Goal: Task Accomplishment & Management: Manage account settings

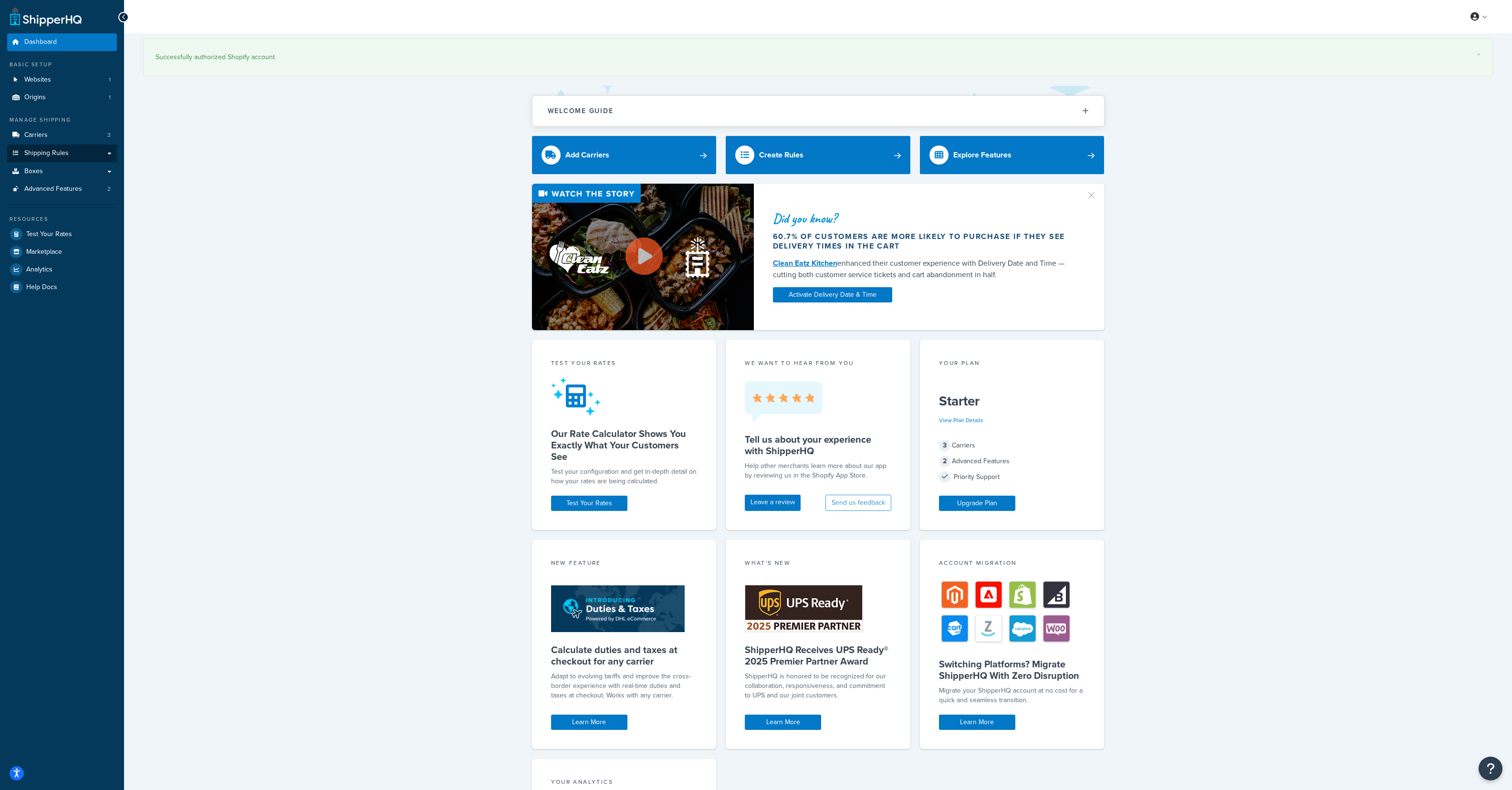
click at [51, 150] on span "Shipping Rules" at bounding box center [46, 153] width 44 height 8
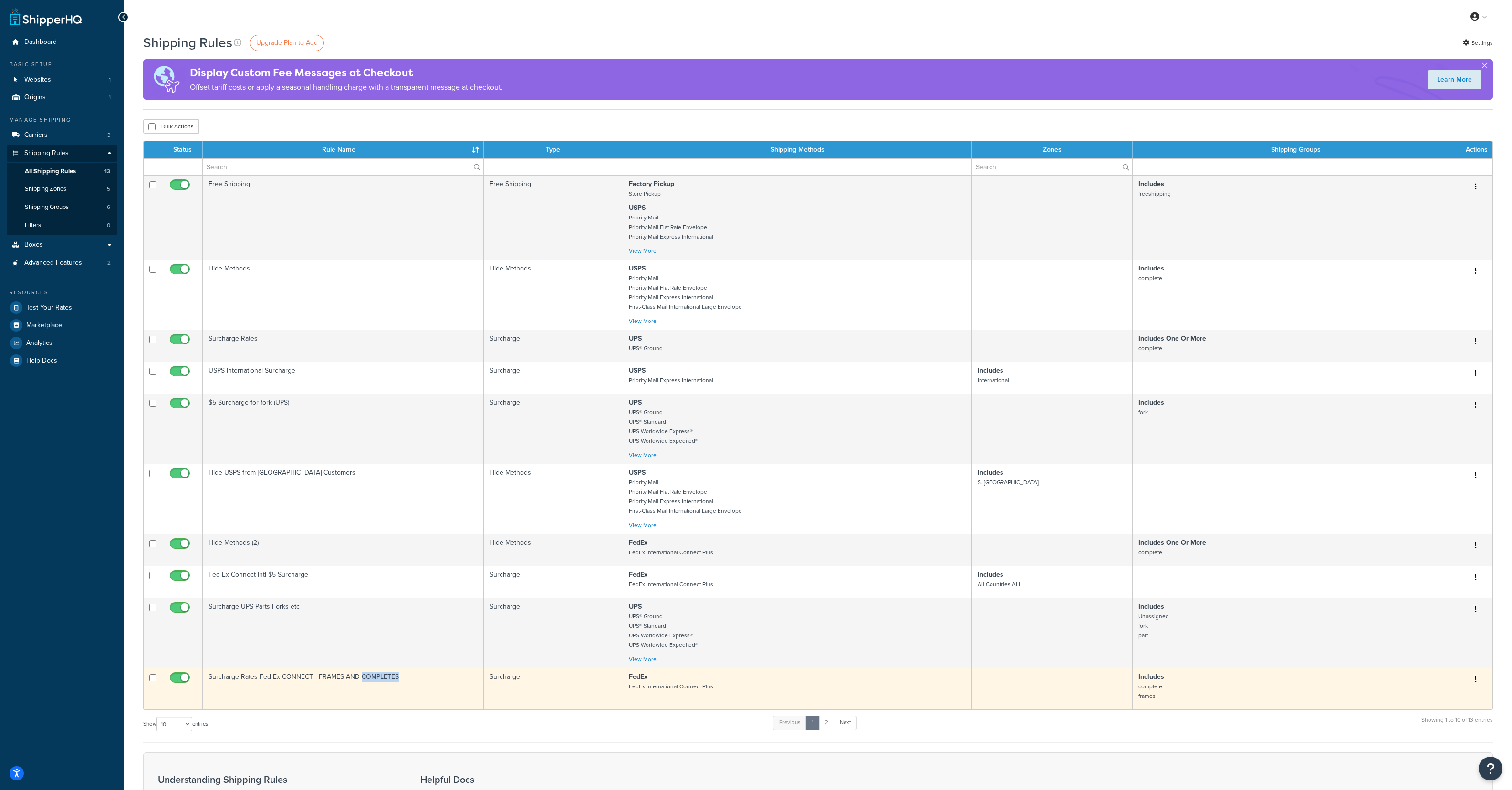
click at [1475, 679] on icon "button" at bounding box center [1475, 679] width 2 height 6
click at [1445, 694] on link "Edit" at bounding box center [1444, 697] width 75 height 19
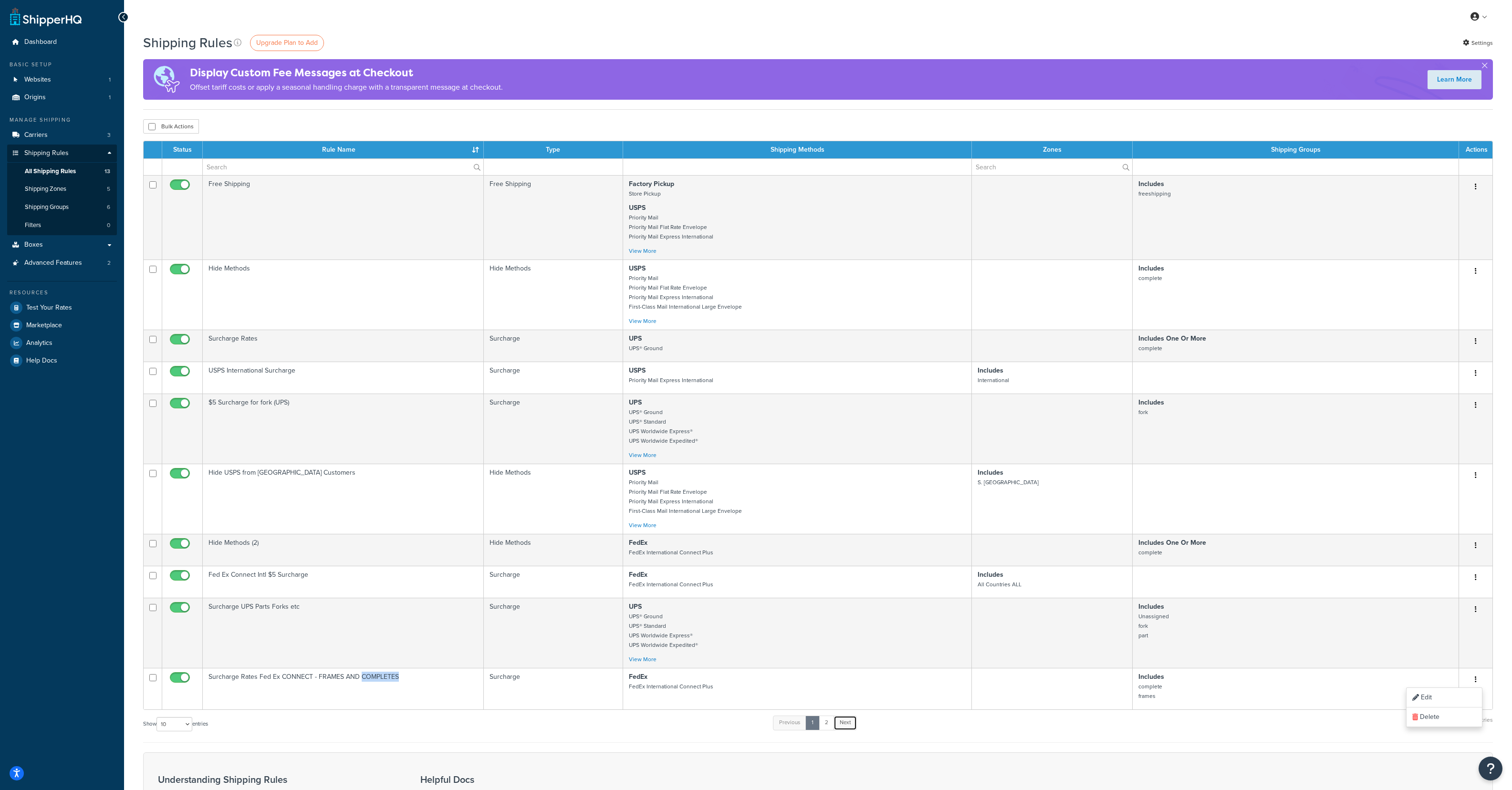
click at [847, 725] on link "Next" at bounding box center [845, 723] width 24 height 14
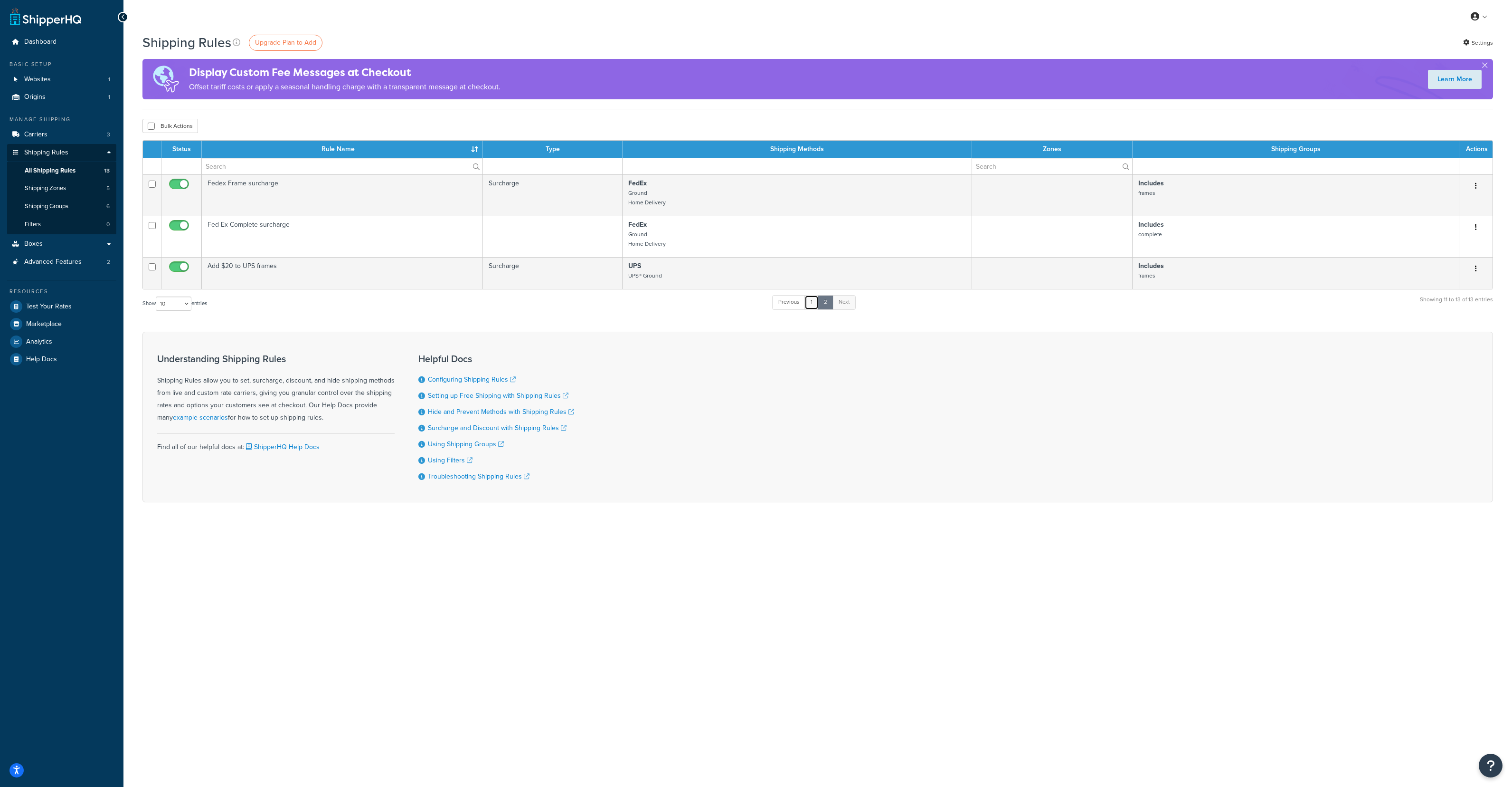
click at [809, 302] on link "1" at bounding box center [812, 302] width 14 height 14
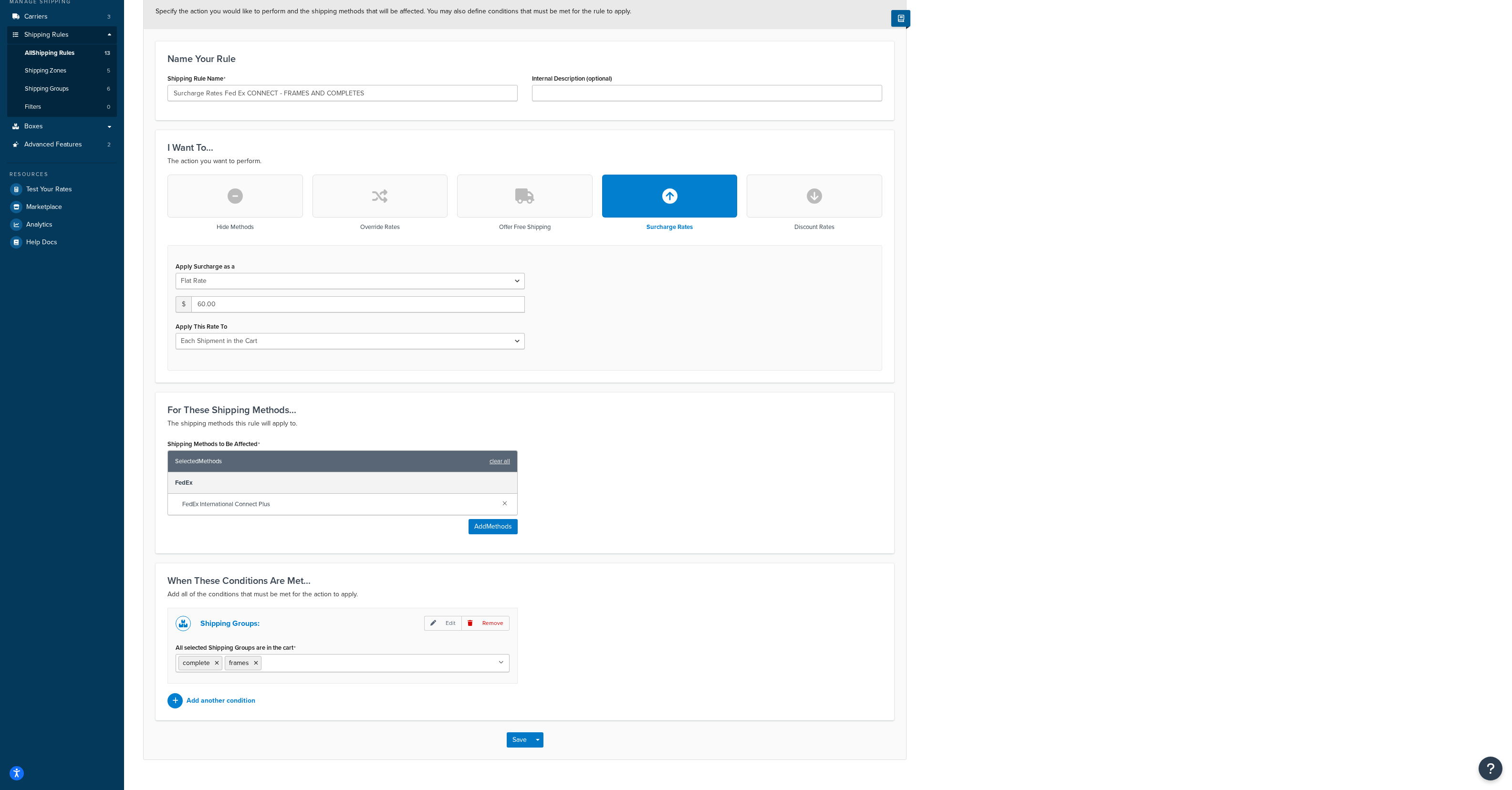
scroll to position [136, 0]
